Goal: Find specific page/section: Find specific page/section

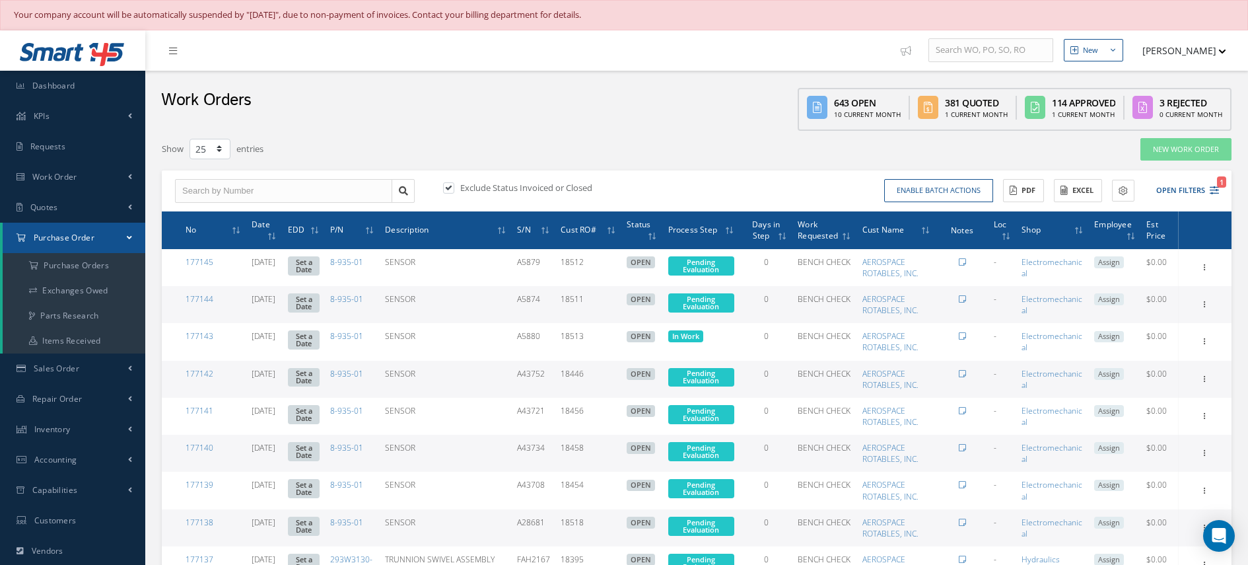
select select "25"
click at [116, 181] on link "Work Order" at bounding box center [72, 177] width 145 height 30
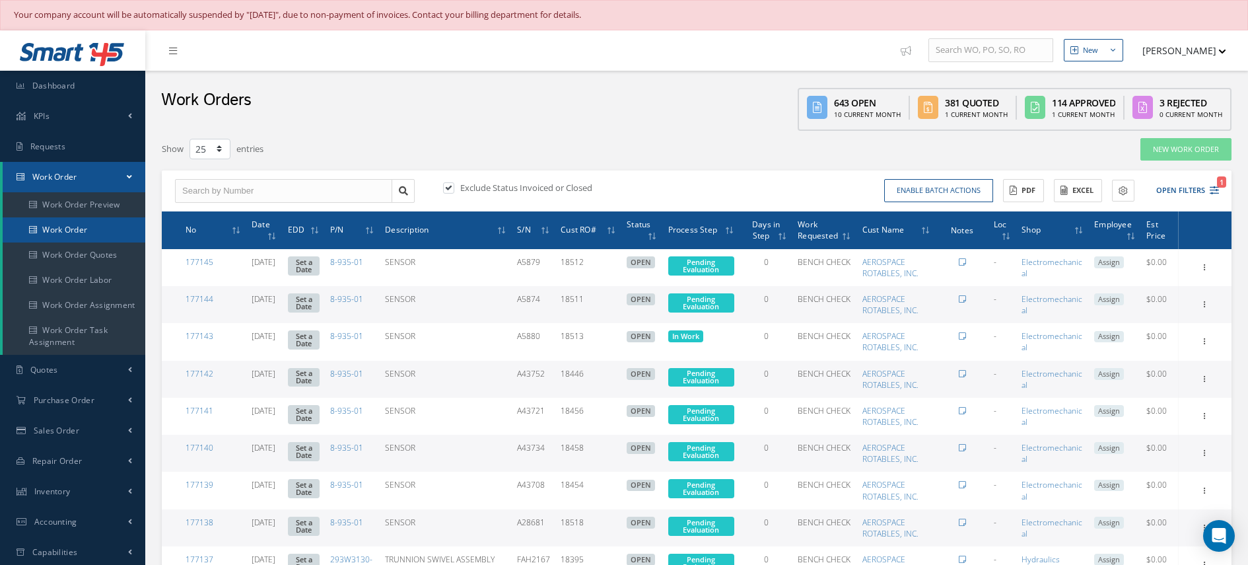
click at [63, 228] on link "Work Order" at bounding box center [74, 229] width 143 height 25
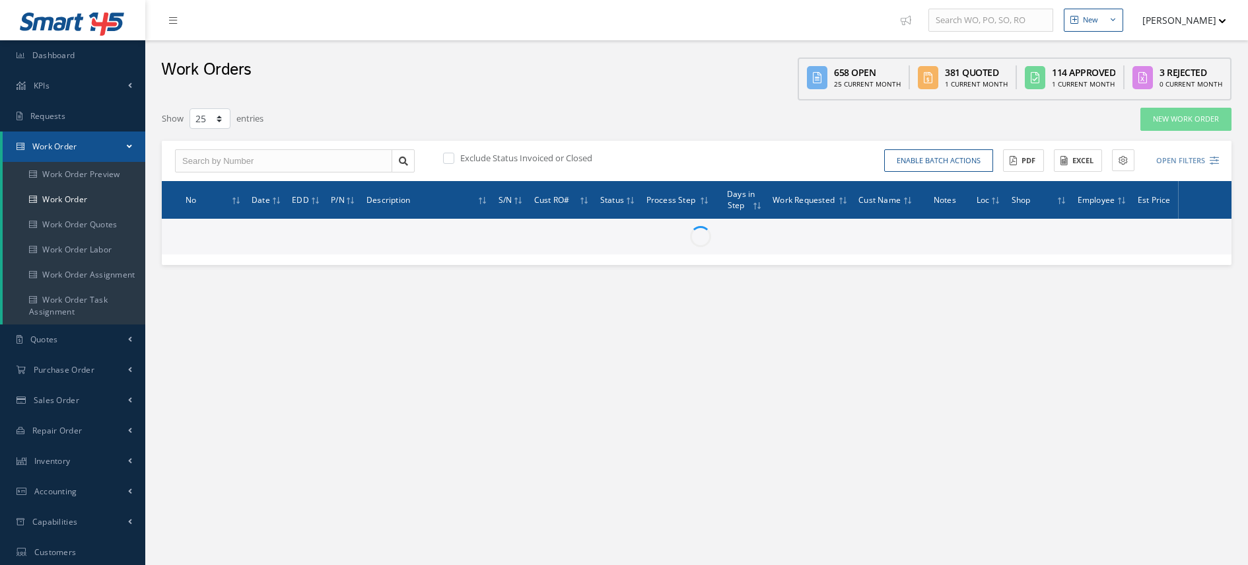
select select "25"
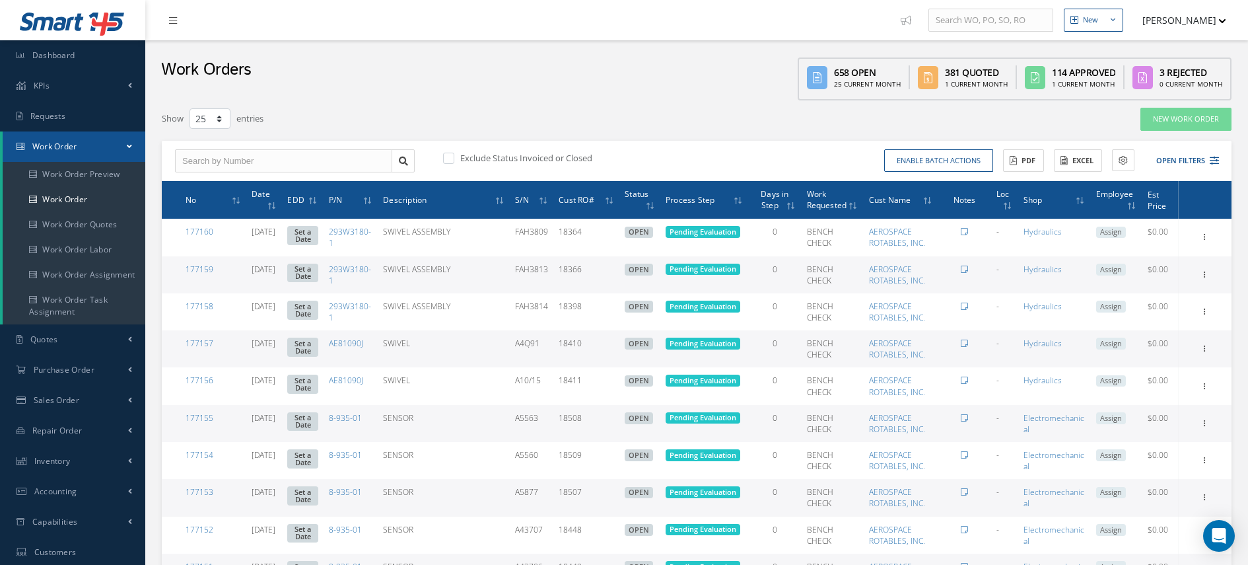
click at [1219, 161] on div "Enable batch actions Update Work Orders Close Work Orders ACTIONS Receive Payme…" at bounding box center [960, 160] width 526 height 23
click at [1199, 160] on button "Open Filters" at bounding box center [1181, 161] width 75 height 22
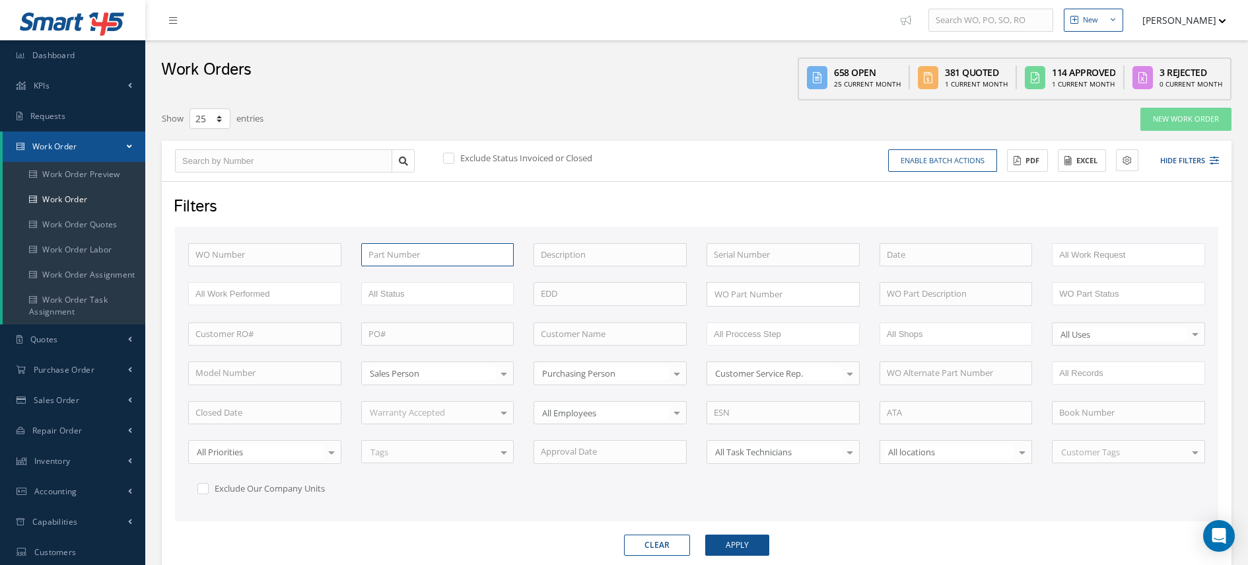
click at [428, 251] on input "text" at bounding box center [437, 255] width 153 height 24
paste input "780B0000"
type input "780B0000"
click at [705, 534] on button "Apply" at bounding box center [737, 544] width 64 height 21
